Goal: Transaction & Acquisition: Book appointment/travel/reservation

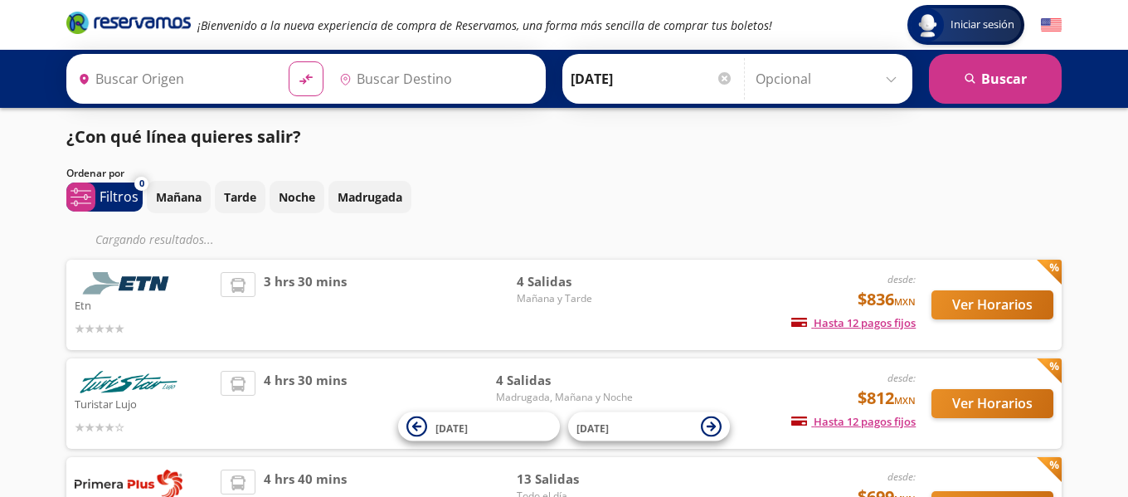
type input "[GEOGRAPHIC_DATA], [GEOGRAPHIC_DATA]"
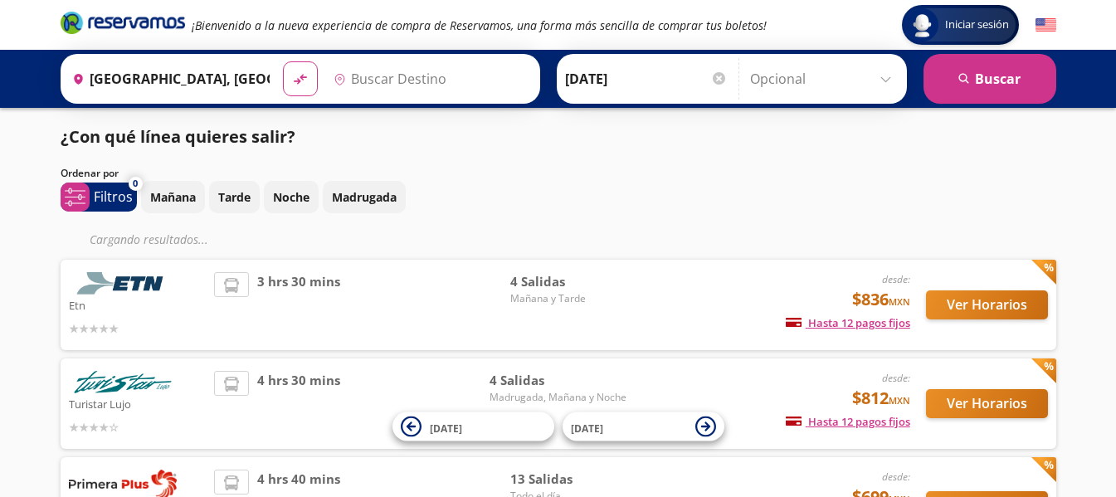
type input "[GEOGRAPHIC_DATA], [GEOGRAPHIC_DATA]"
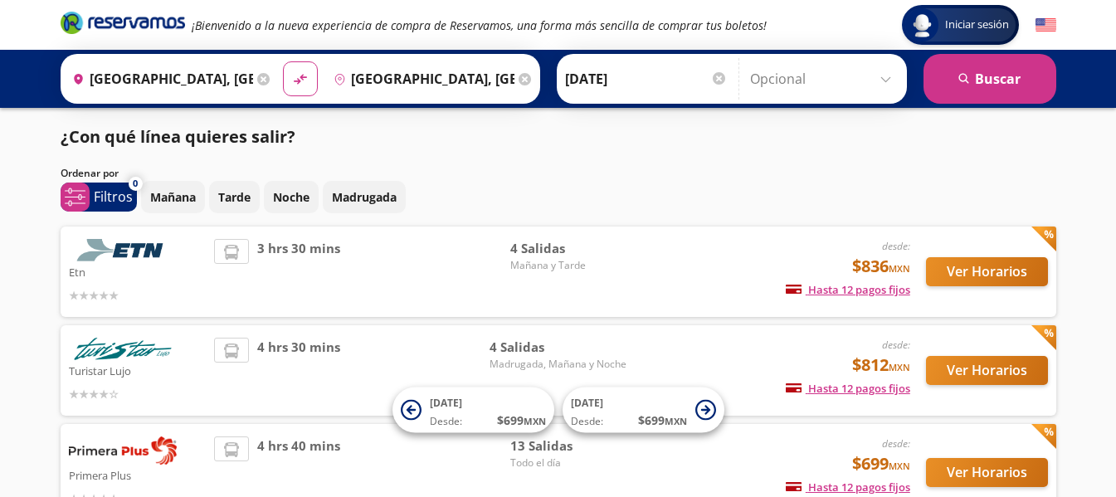
scroll to position [166, 0]
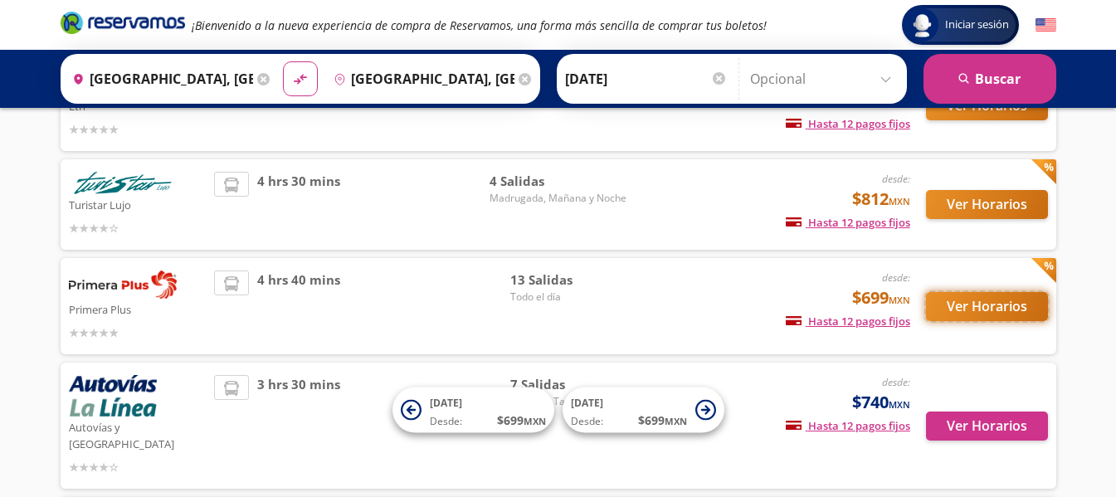
click at [978, 303] on button "Ver Horarios" at bounding box center [987, 306] width 122 height 29
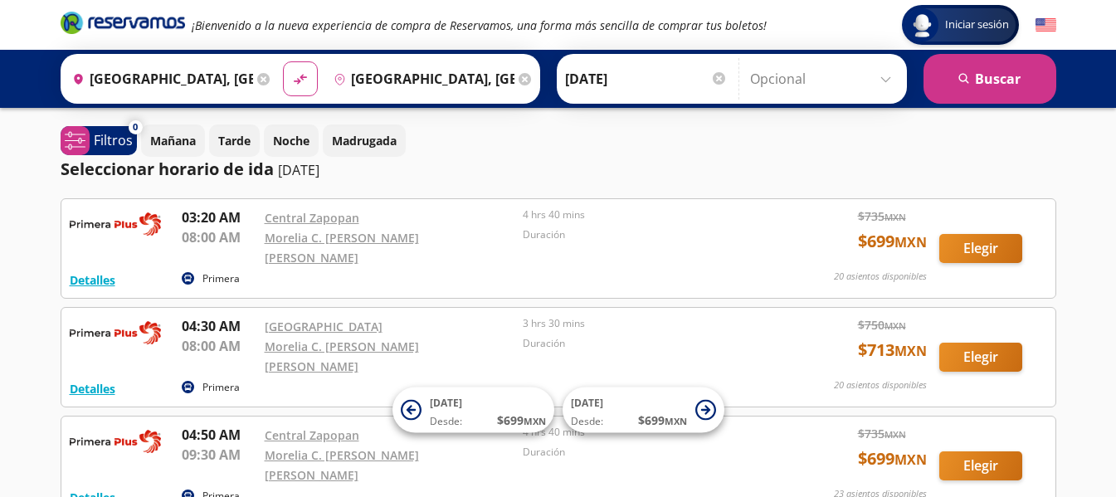
click at [675, 75] on input "[DATE]" at bounding box center [646, 78] width 163 height 41
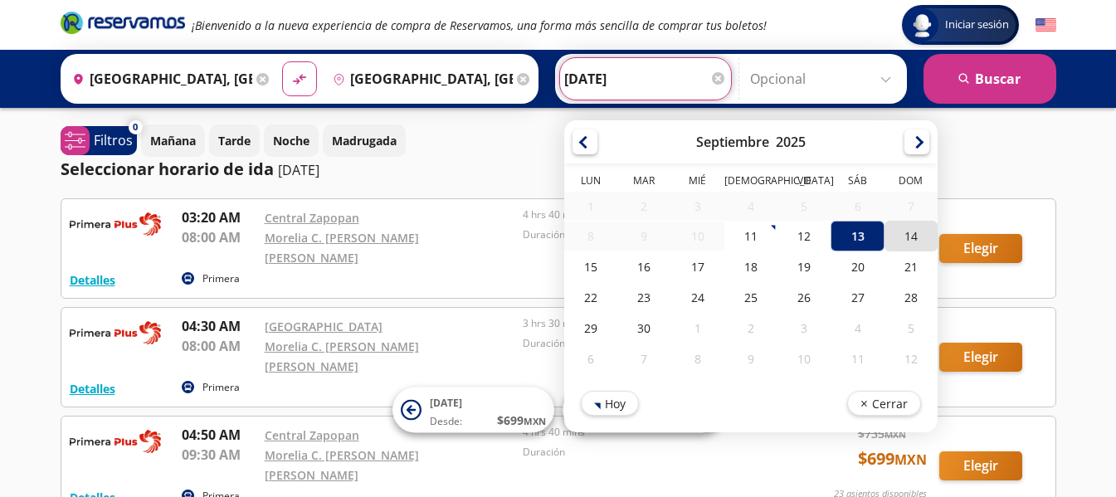
click at [906, 237] on div "14" at bounding box center [909, 236] width 53 height 31
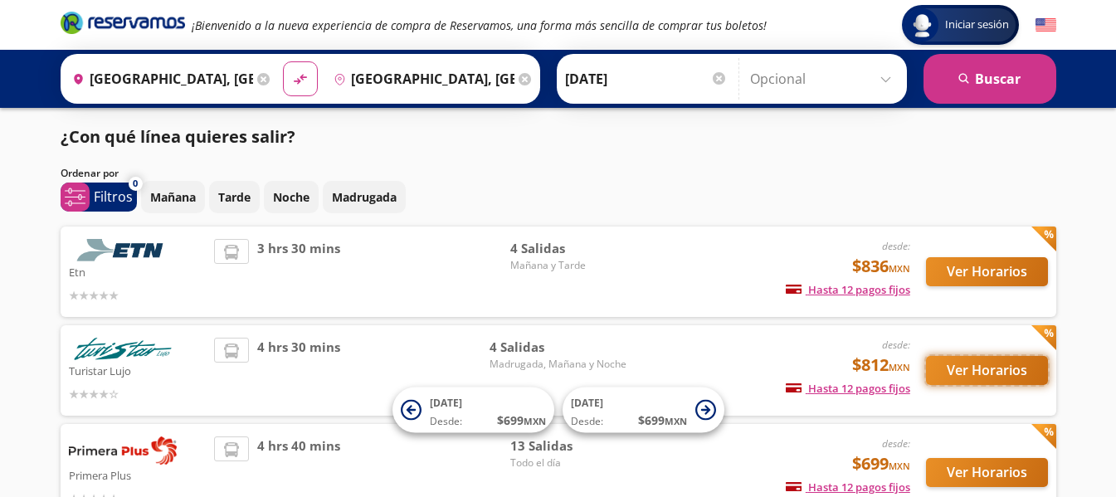
click at [965, 366] on button "Ver Horarios" at bounding box center [987, 370] width 122 height 29
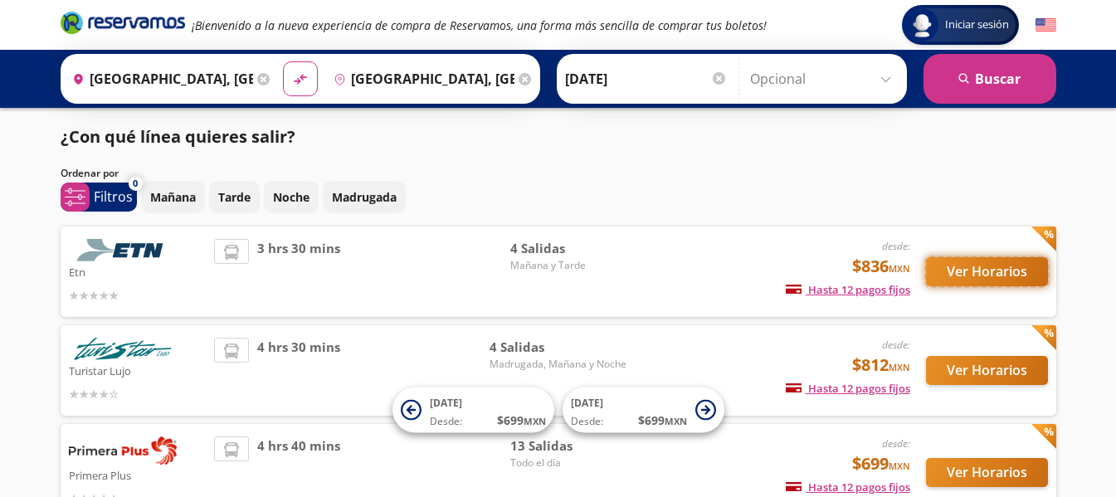
click at [975, 280] on button "Ver Horarios" at bounding box center [987, 271] width 122 height 29
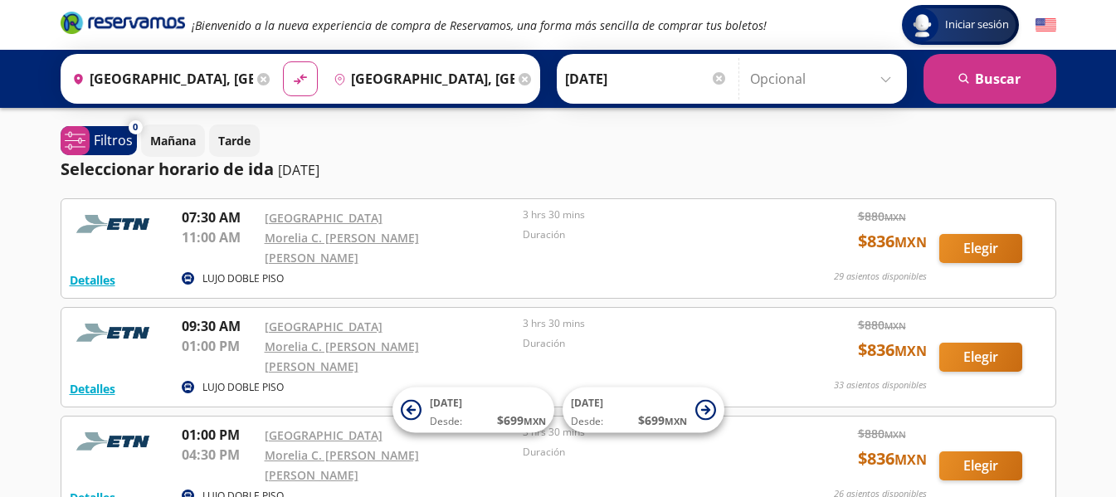
click at [657, 77] on input "[DATE]" at bounding box center [646, 78] width 163 height 41
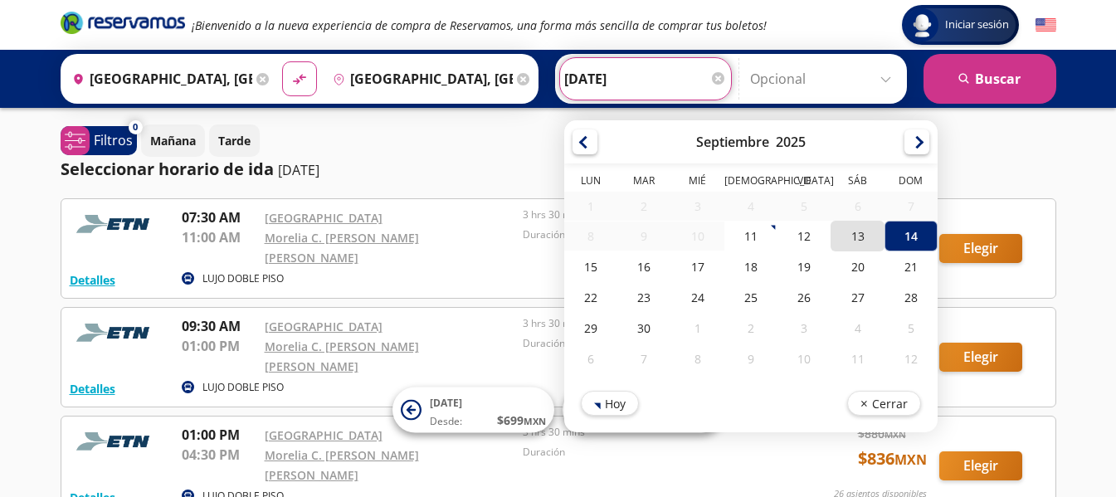
click at [851, 236] on div "13" at bounding box center [856, 236] width 53 height 31
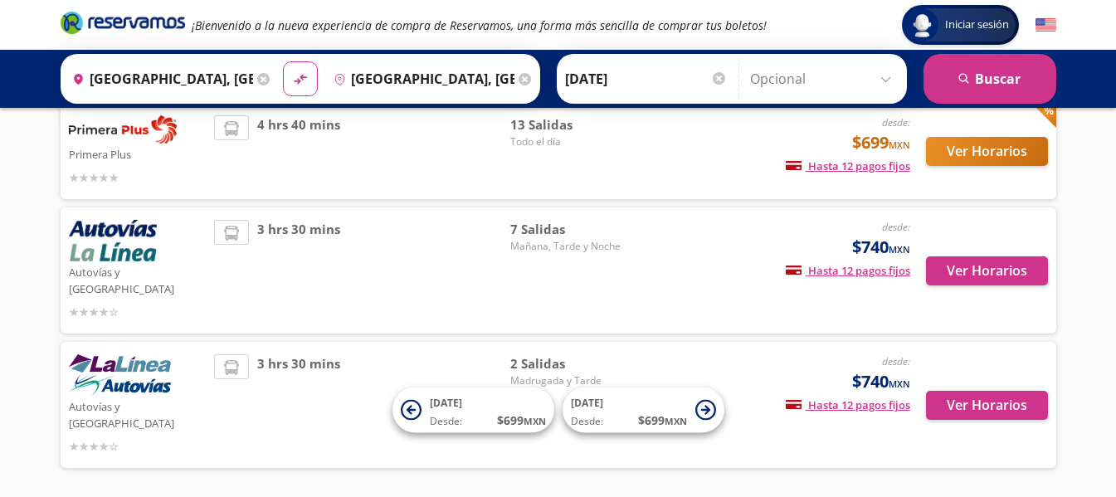
scroll to position [332, 0]
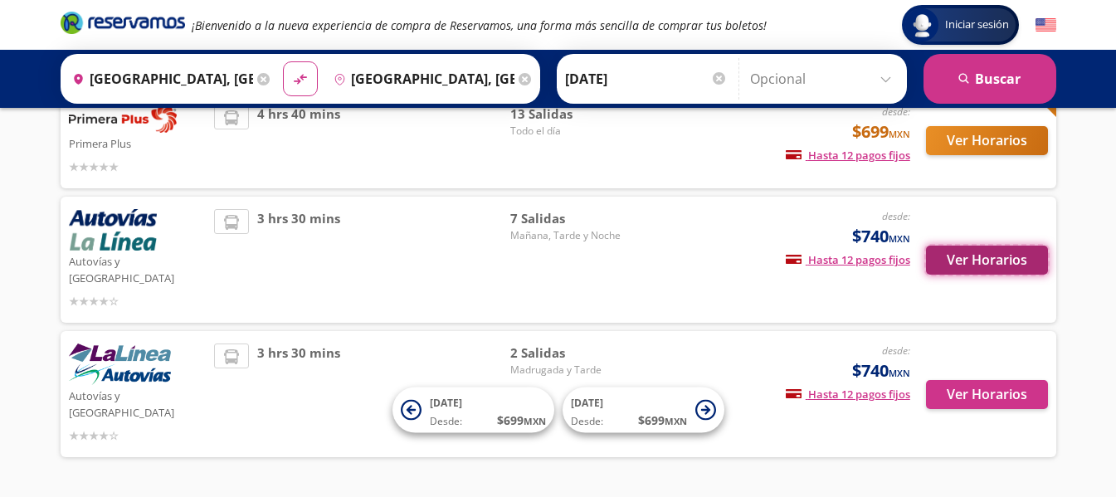
click at [1016, 254] on button "Ver Horarios" at bounding box center [987, 260] width 122 height 29
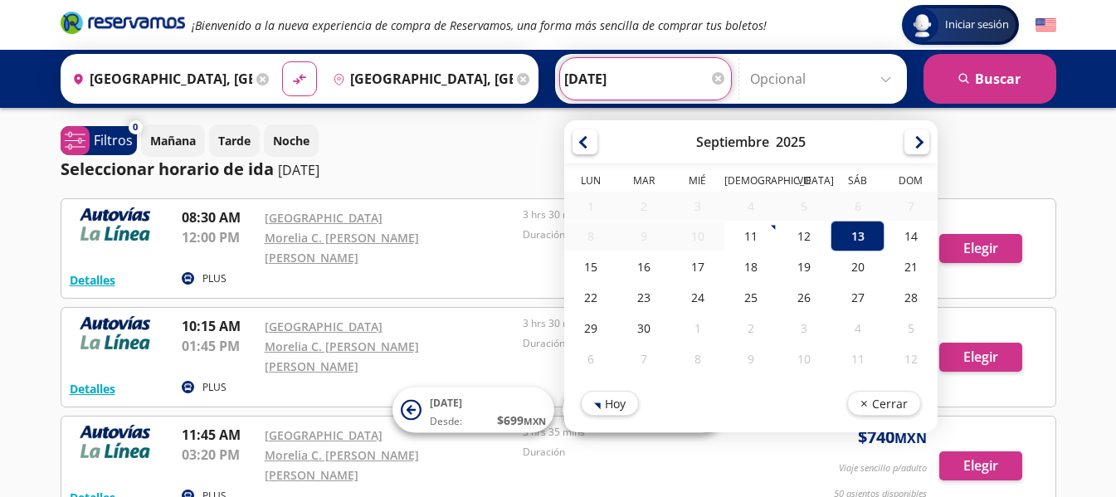
click at [599, 88] on input "[DATE]" at bounding box center [645, 78] width 163 height 41
click at [495, 154] on div "Mañana Tarde Noche" at bounding box center [598, 140] width 915 height 32
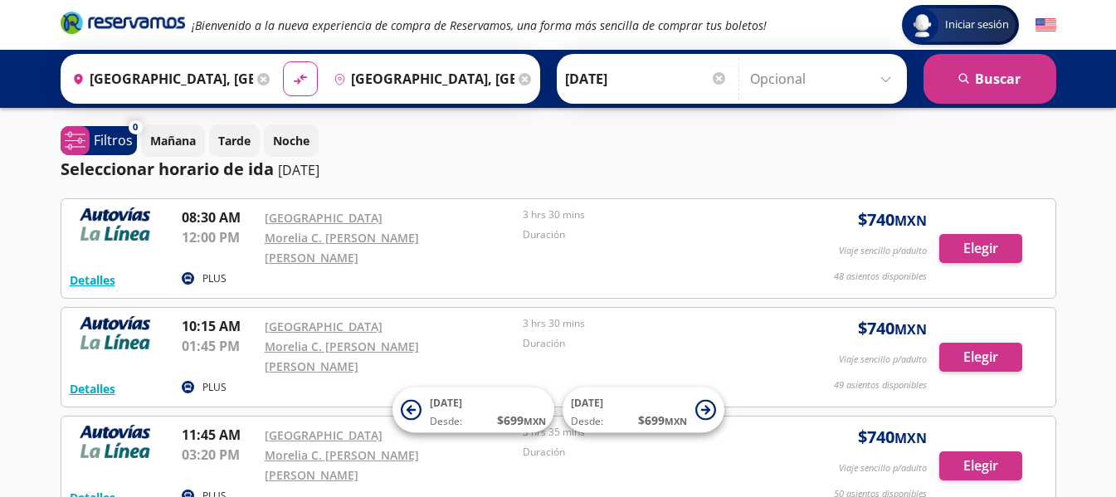
click at [647, 77] on input "[DATE]" at bounding box center [646, 78] width 163 height 41
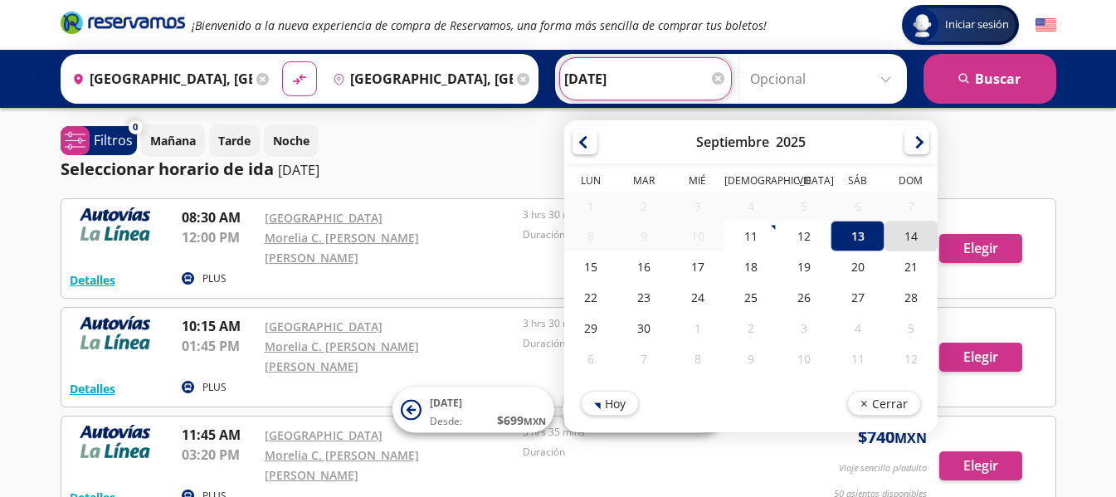
click at [900, 237] on div "14" at bounding box center [909, 236] width 53 height 31
type input "[DATE]"
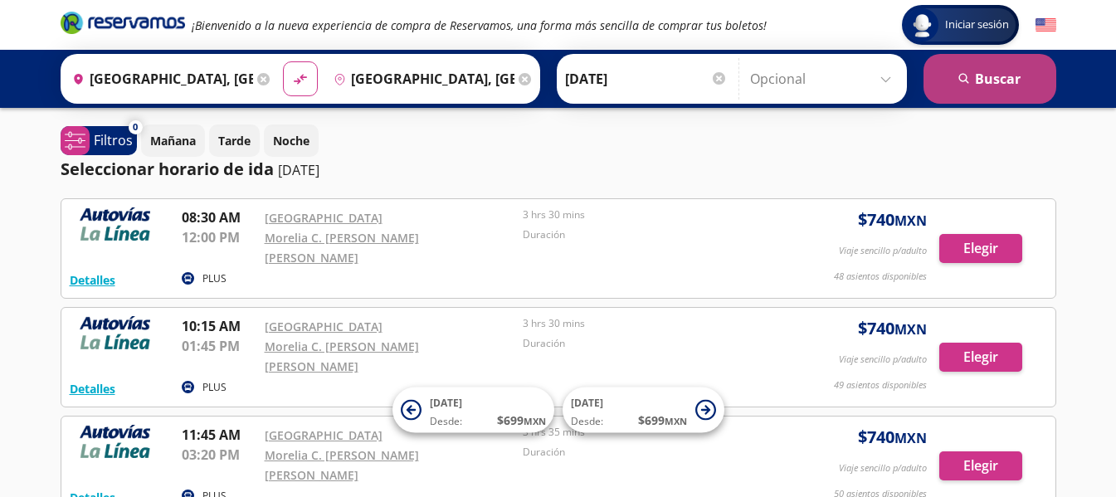
click at [1018, 75] on button "search [GEOGRAPHIC_DATA]" at bounding box center [989, 79] width 133 height 50
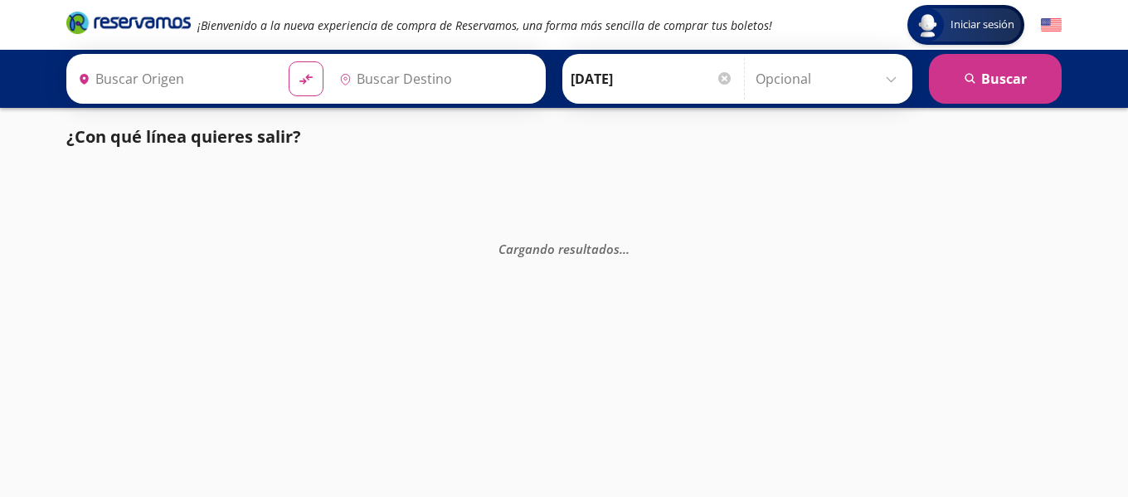
type input "[GEOGRAPHIC_DATA], [GEOGRAPHIC_DATA]"
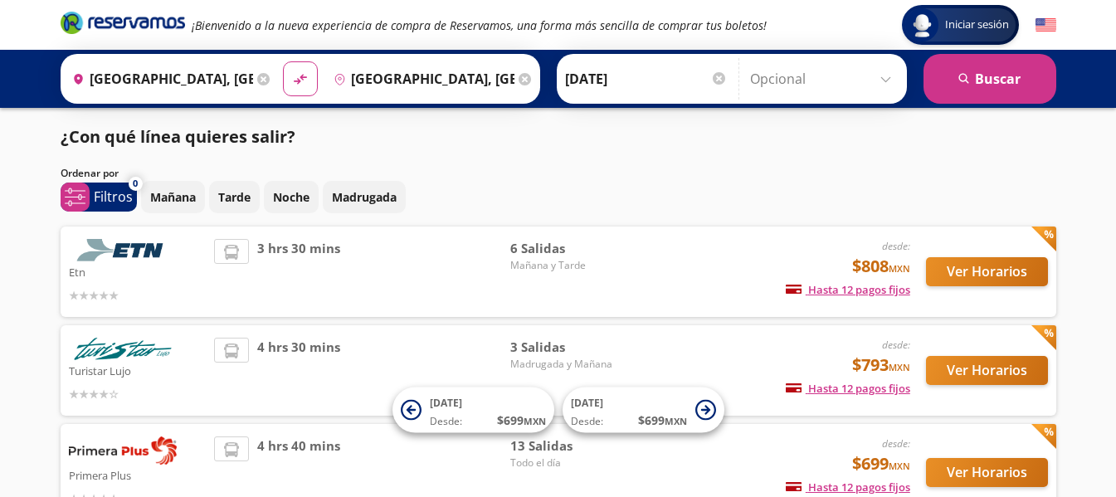
click at [979, 307] on div "Etn desde: $808 MXN Hasta 12 pagos fijos Pagos fijos en compras mayores a $30 M…" at bounding box center [558, 271] width 995 height 90
click at [968, 269] on button "Ver Horarios" at bounding box center [987, 271] width 122 height 29
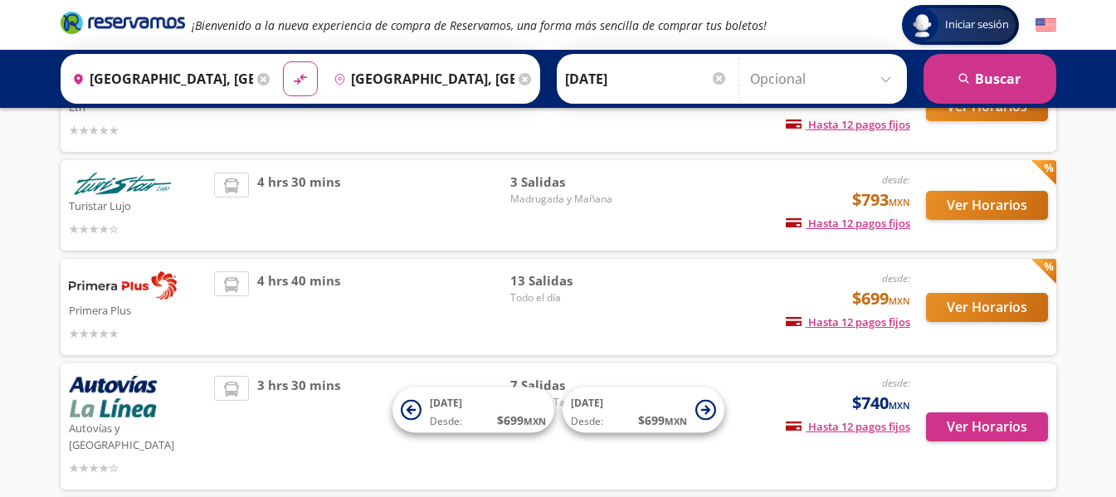
scroll to position [166, 0]
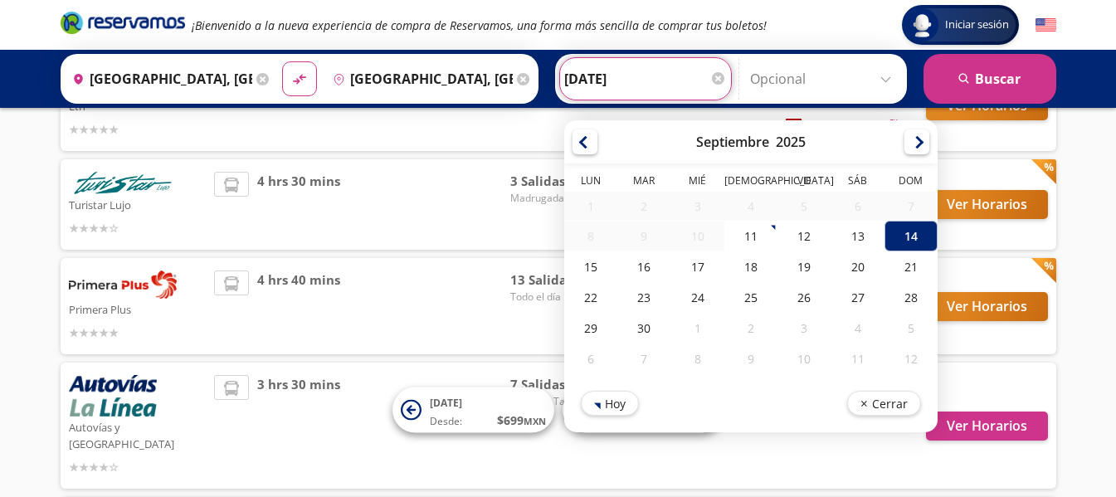
click at [620, 75] on input "[DATE]" at bounding box center [645, 78] width 163 height 41
click at [840, 249] on div "13" at bounding box center [856, 236] width 53 height 31
type input "[DATE]"
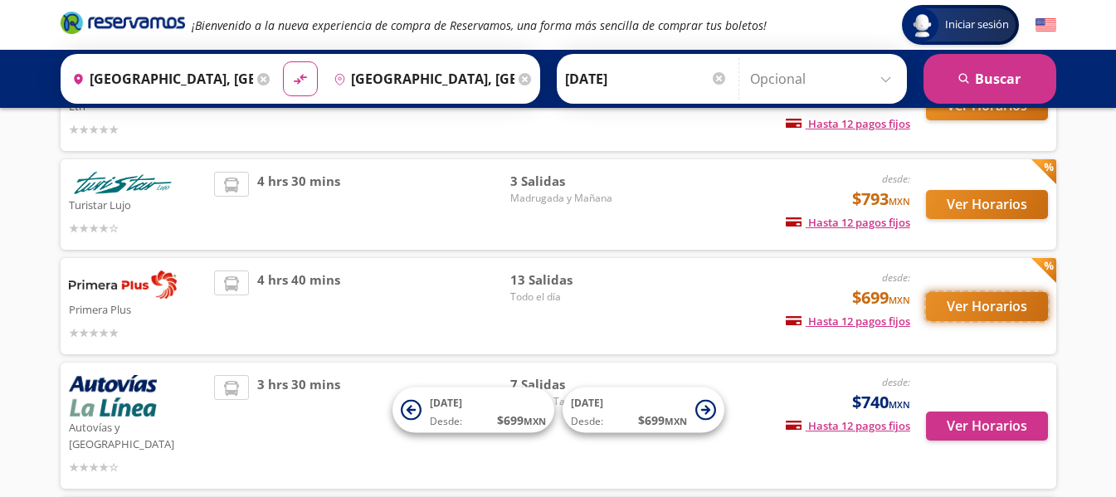
click at [958, 311] on button "Ver Horarios" at bounding box center [987, 306] width 122 height 29
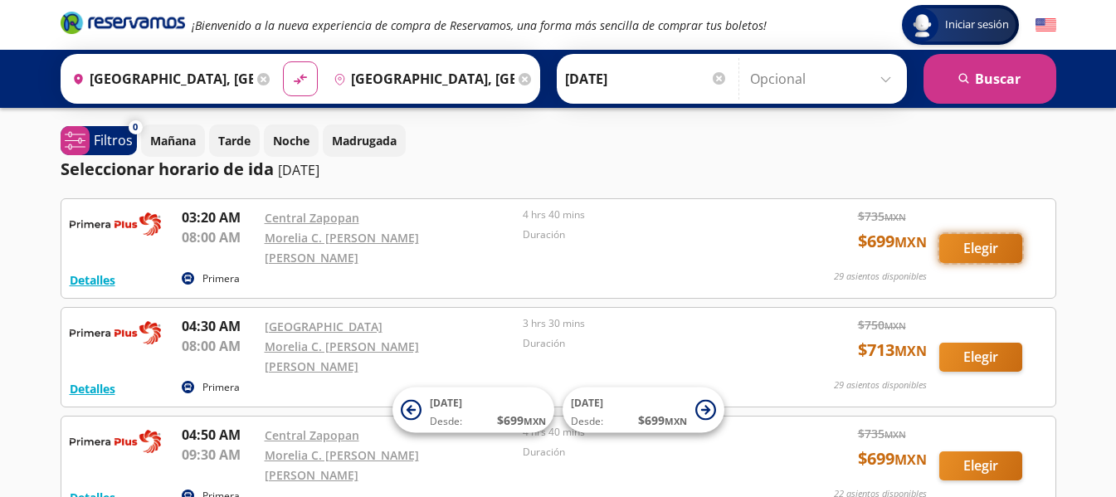
click at [975, 244] on button "Elegir" at bounding box center [980, 248] width 83 height 29
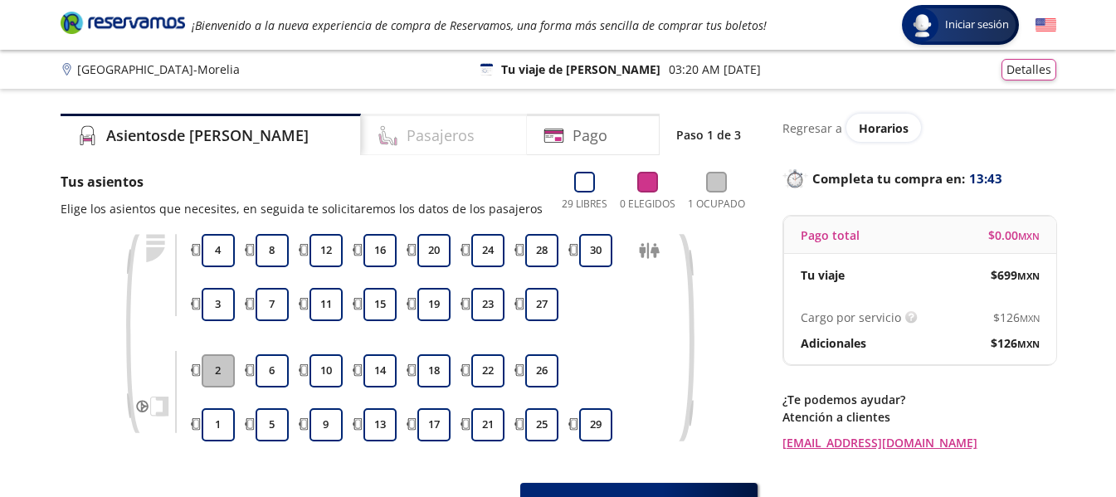
click at [413, 148] on div "Pasajeros" at bounding box center [444, 134] width 166 height 41
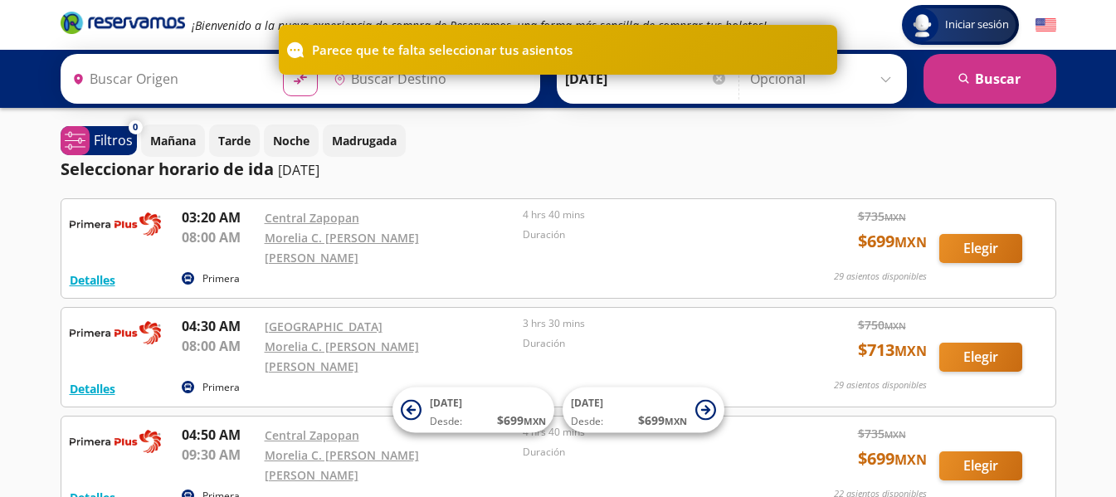
type input "[GEOGRAPHIC_DATA], [GEOGRAPHIC_DATA]"
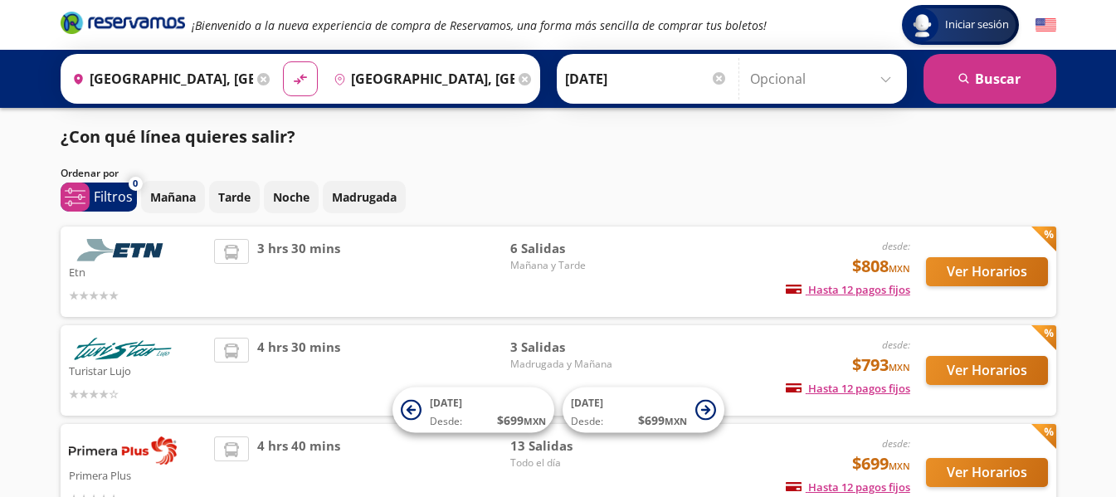
scroll to position [166, 0]
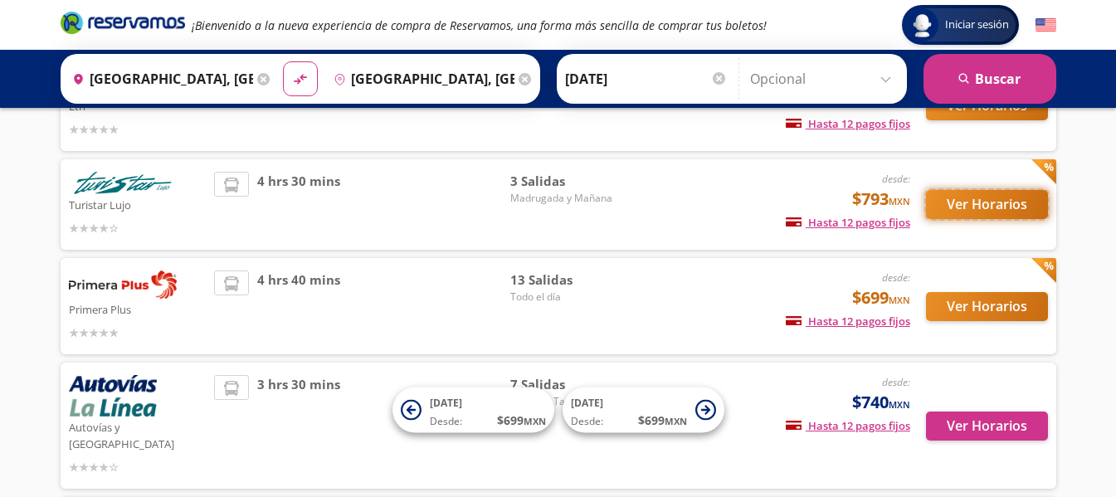
click at [980, 209] on button "Ver Horarios" at bounding box center [987, 204] width 122 height 29
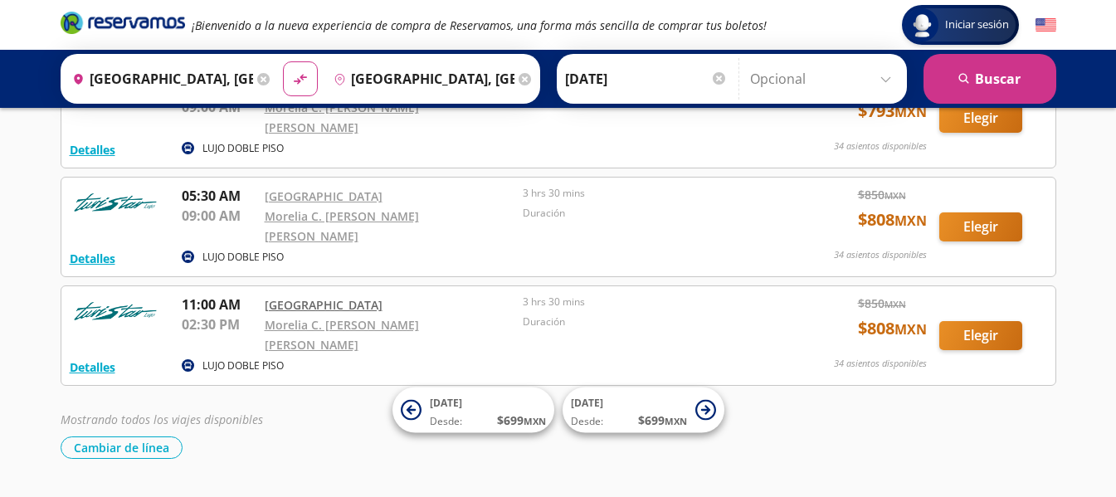
scroll to position [143, 0]
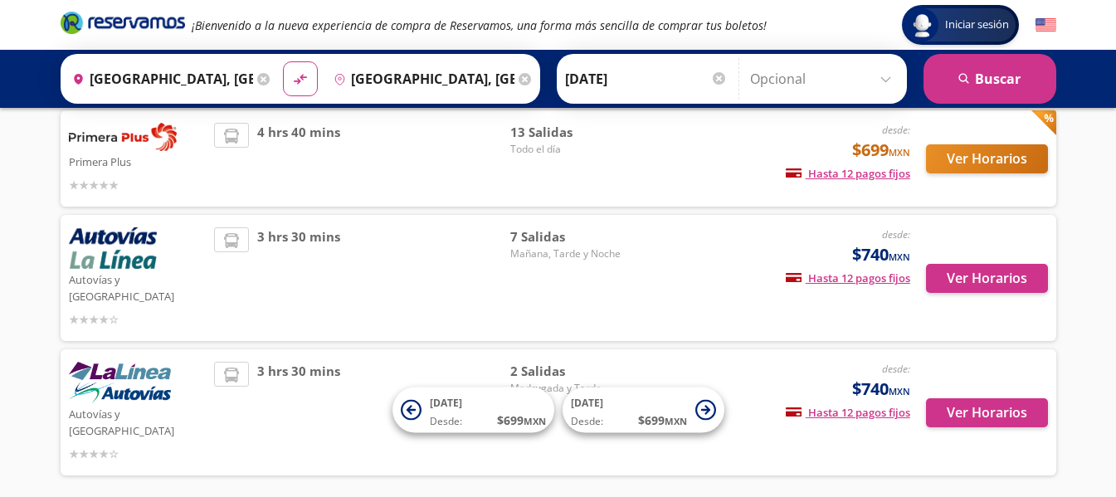
scroll to position [332, 0]
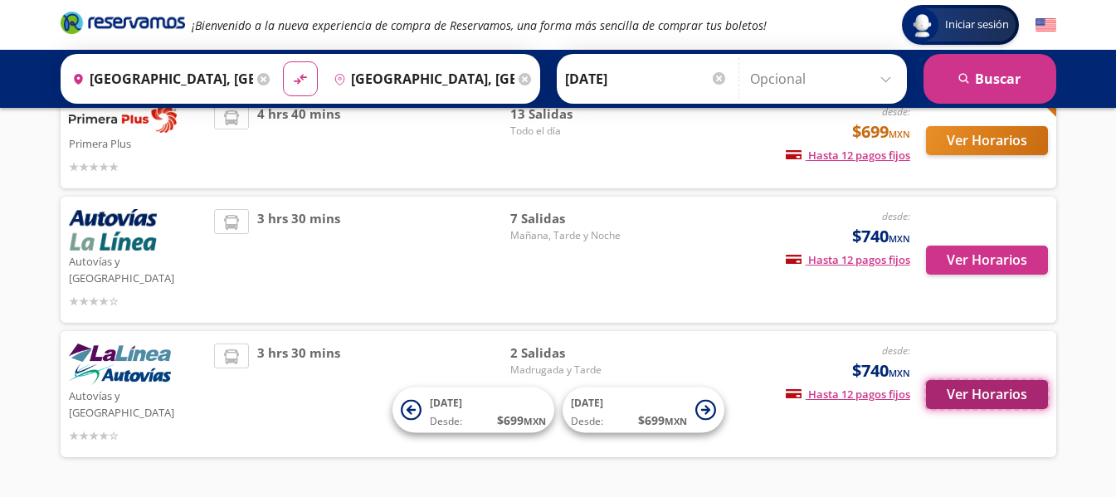
click at [989, 380] on button "Ver Horarios" at bounding box center [987, 394] width 122 height 29
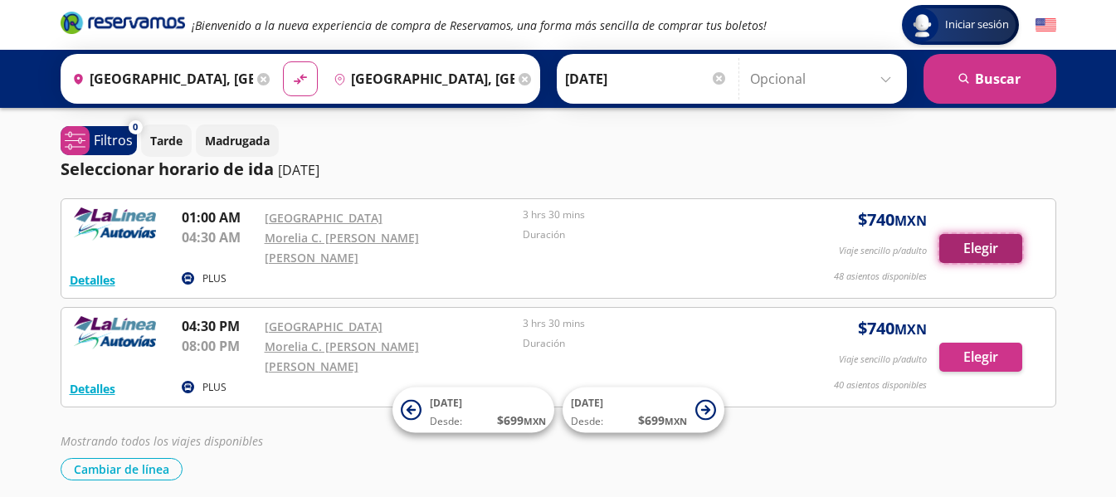
click at [968, 238] on button "Elegir" at bounding box center [980, 248] width 83 height 29
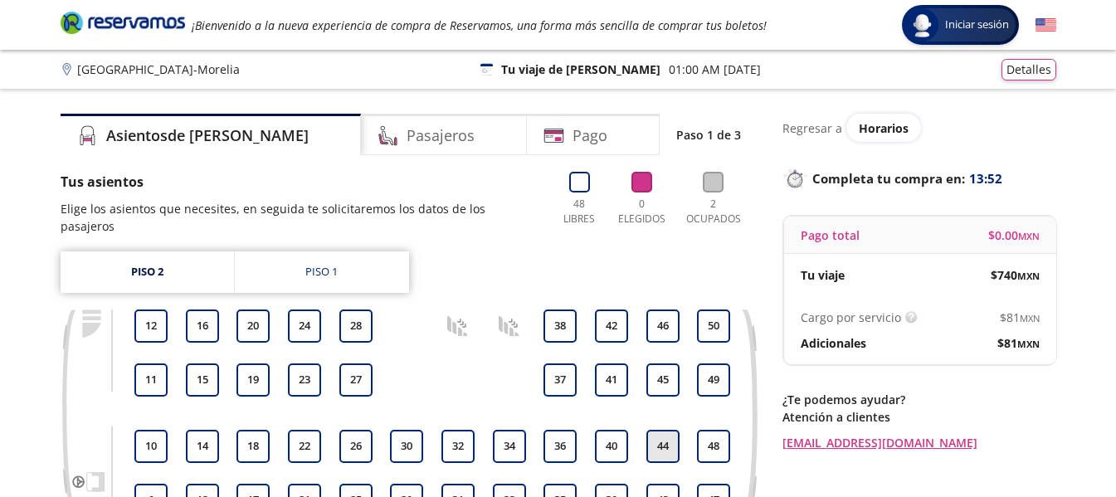
scroll to position [83, 0]
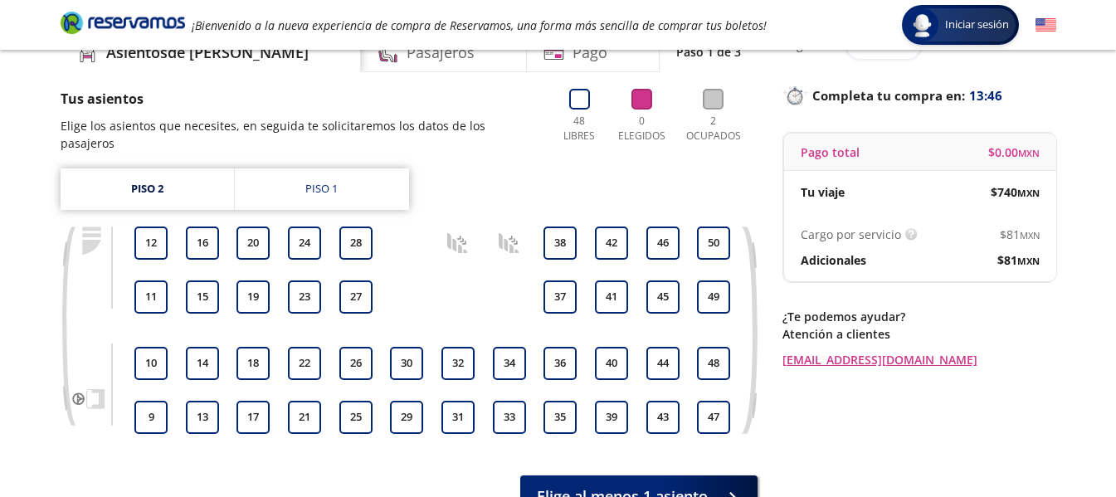
click at [717, 100] on icon at bounding box center [713, 99] width 21 height 21
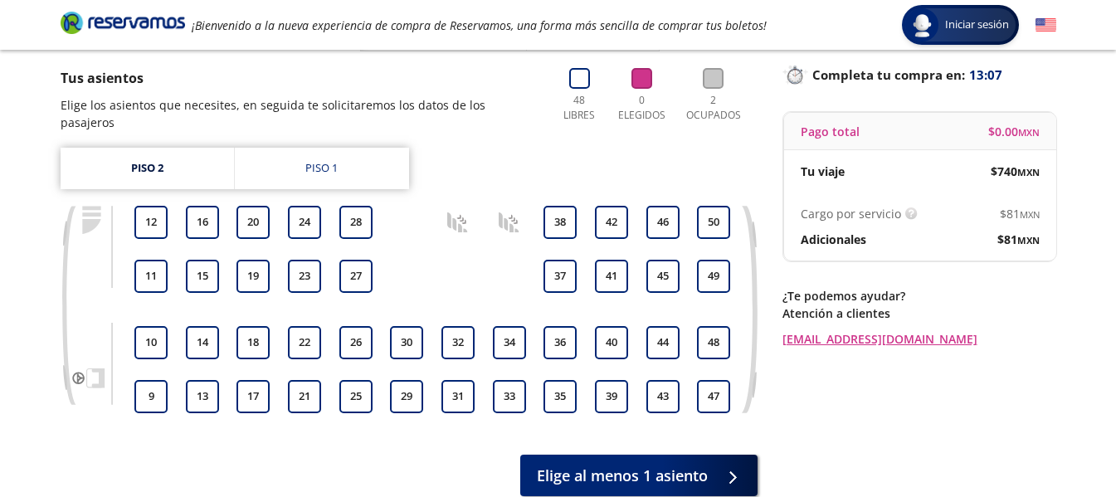
scroll to position [0, 0]
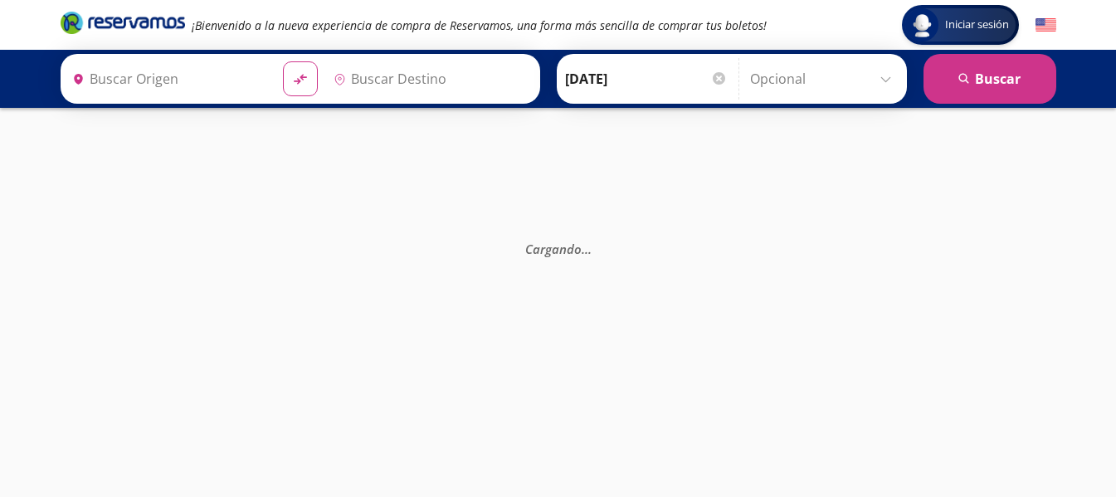
type input "[GEOGRAPHIC_DATA], [GEOGRAPHIC_DATA]"
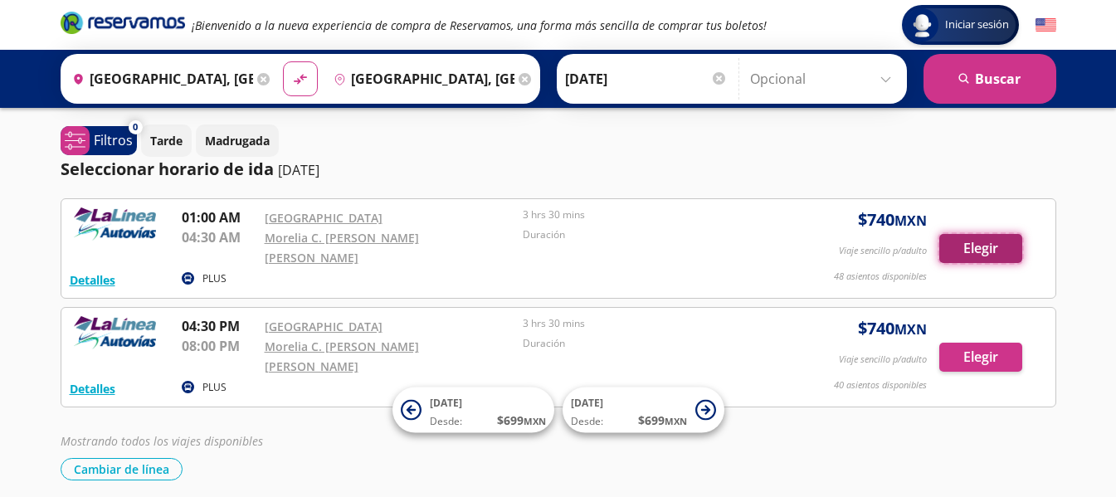
click at [980, 246] on button "Elegir" at bounding box center [980, 248] width 83 height 29
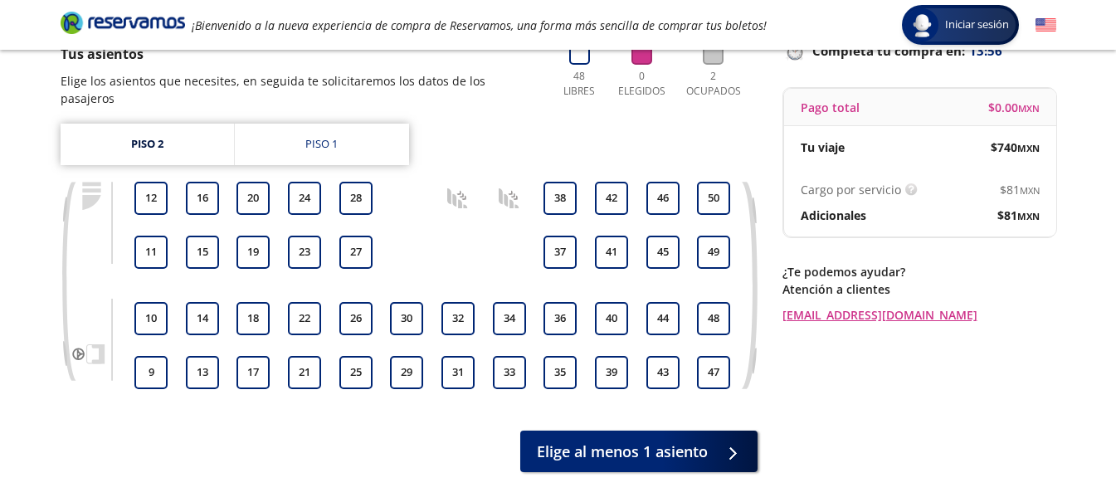
scroll to position [27, 0]
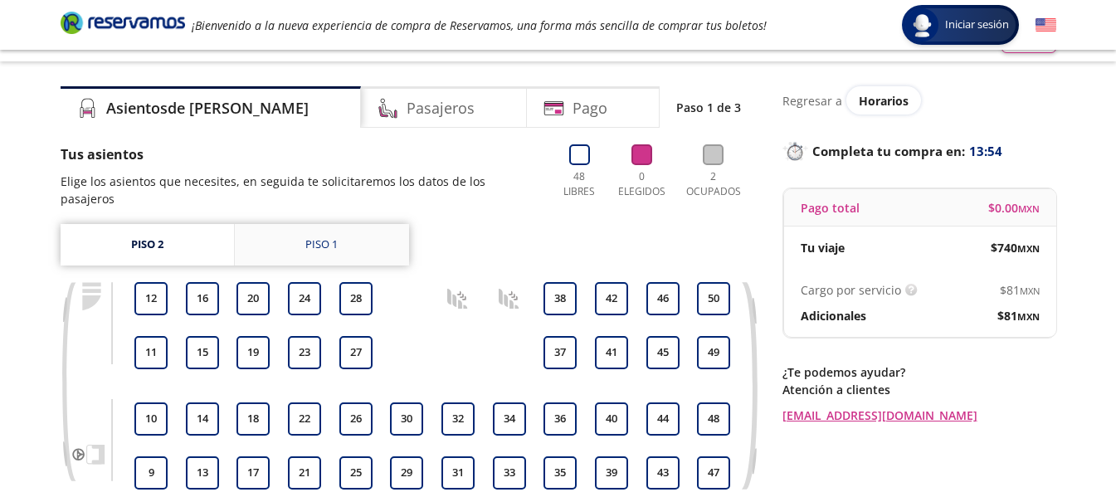
click at [319, 236] on link "Piso 1" at bounding box center [322, 244] width 174 height 41
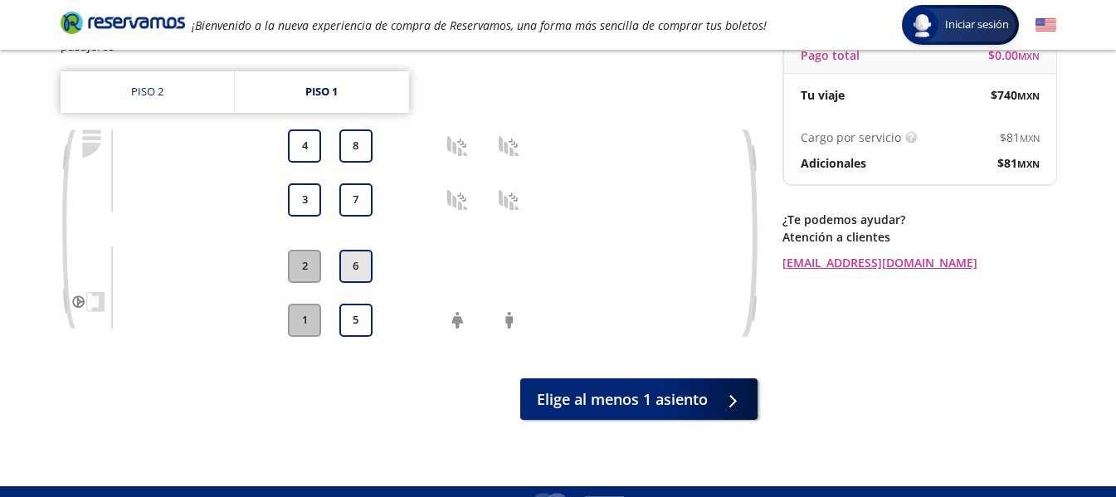
scroll to position [193, 0]
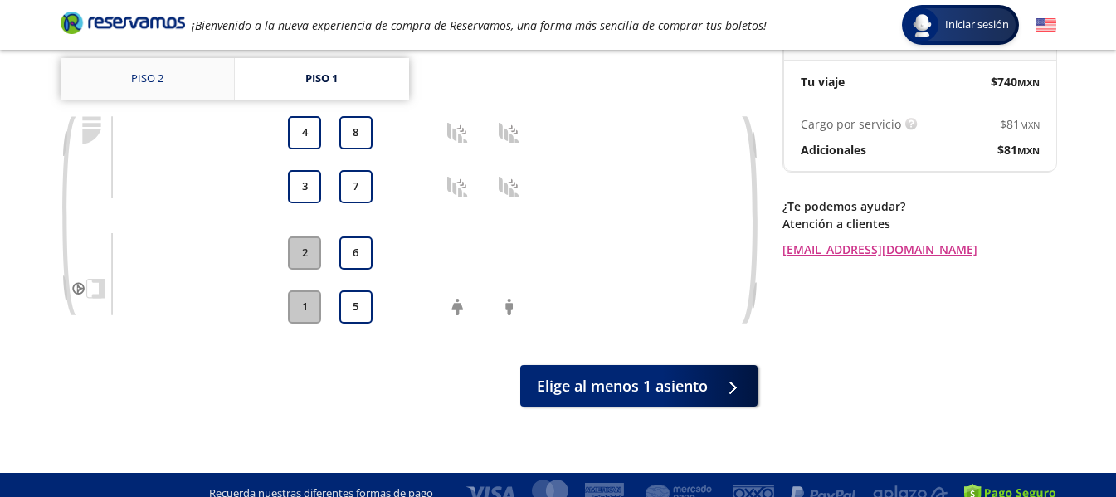
click at [153, 72] on link "Piso 2" at bounding box center [147, 78] width 173 height 41
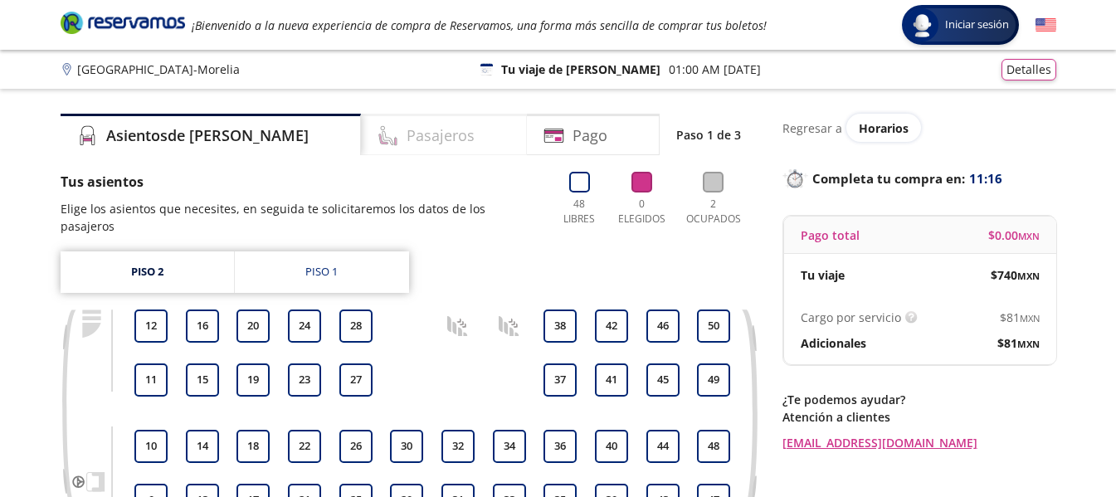
click at [416, 127] on div "Pasajeros" at bounding box center [444, 134] width 166 height 41
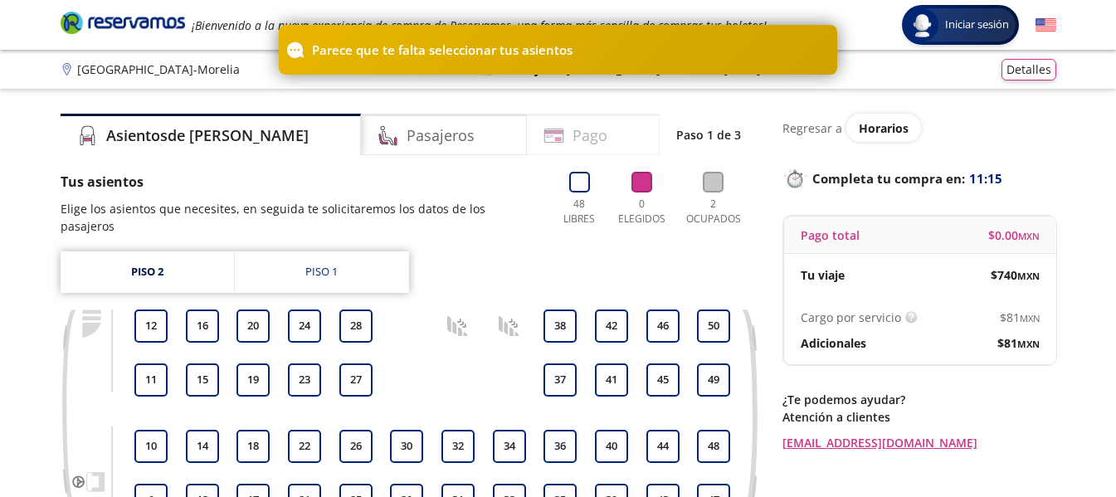
click at [544, 131] on icon at bounding box center [553, 131] width 18 height 3
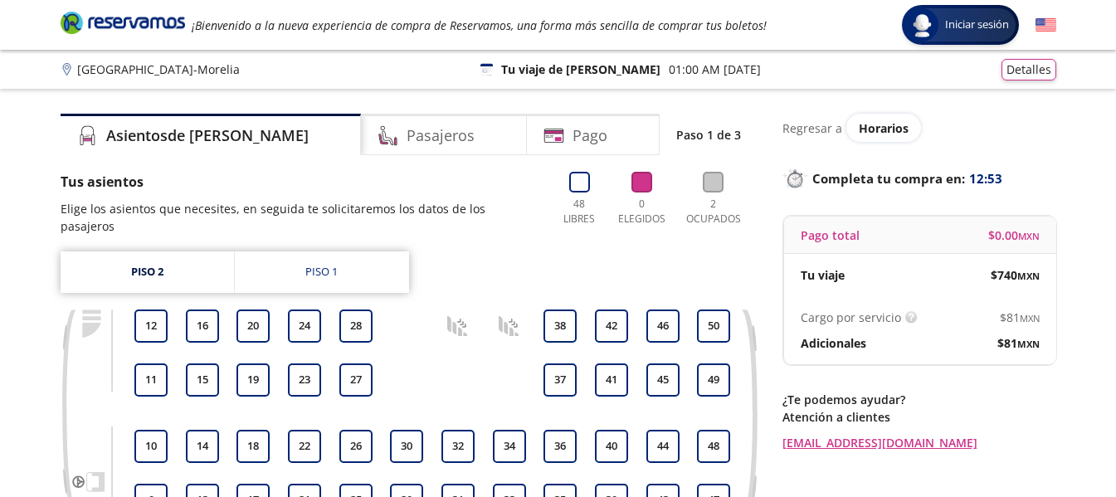
click at [669, 69] on p "01:00 AM [DATE]" at bounding box center [715, 69] width 92 height 17
click at [332, 268] on link "Piso 1" at bounding box center [322, 271] width 174 height 41
